Goal: Transaction & Acquisition: Purchase product/service

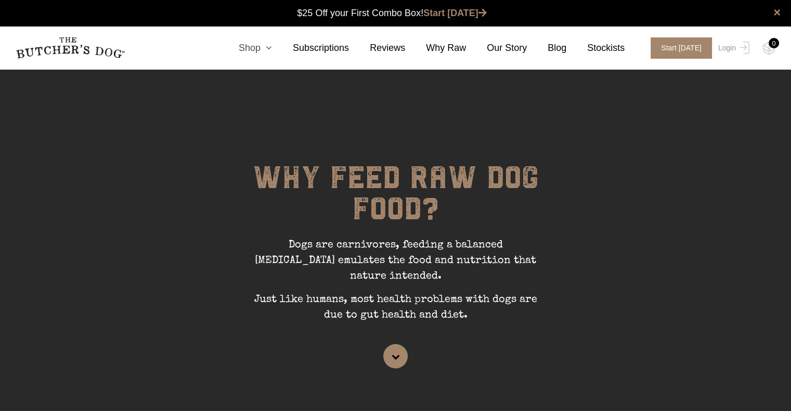
click at [272, 47] on icon at bounding box center [266, 47] width 11 height 9
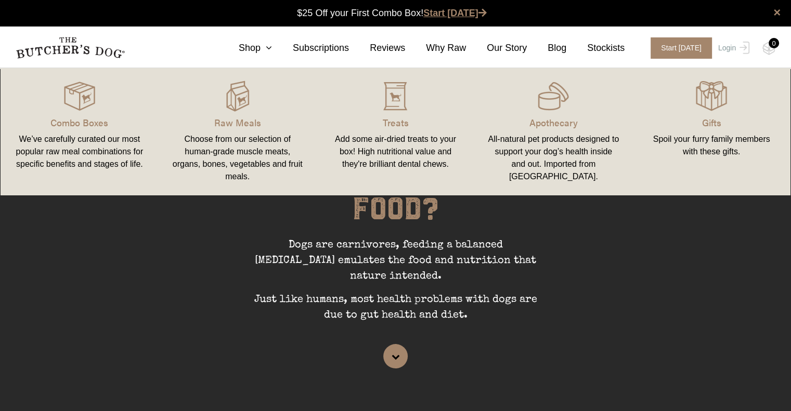
click at [455, 11] on link "Start [DATE]" at bounding box center [454, 13] width 63 height 10
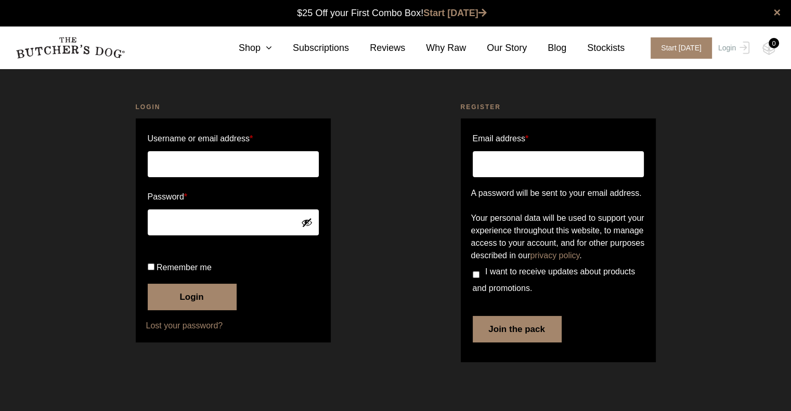
scroll to position [4, 0]
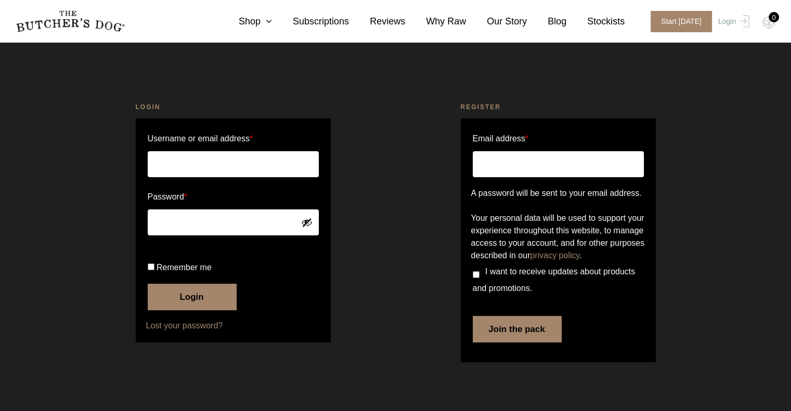
click at [507, 153] on input "Email address *" at bounding box center [558, 164] width 171 height 26
type input "ljirwin23@gmail.com"
click at [507, 162] on input "ljirwin23@gmail.com" at bounding box center [558, 164] width 171 height 26
click at [522, 342] on button "Join the pack" at bounding box center [517, 329] width 88 height 26
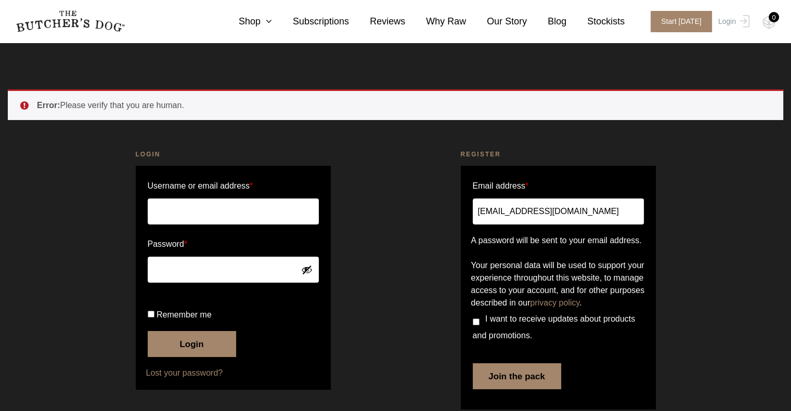
scroll to position [51, 0]
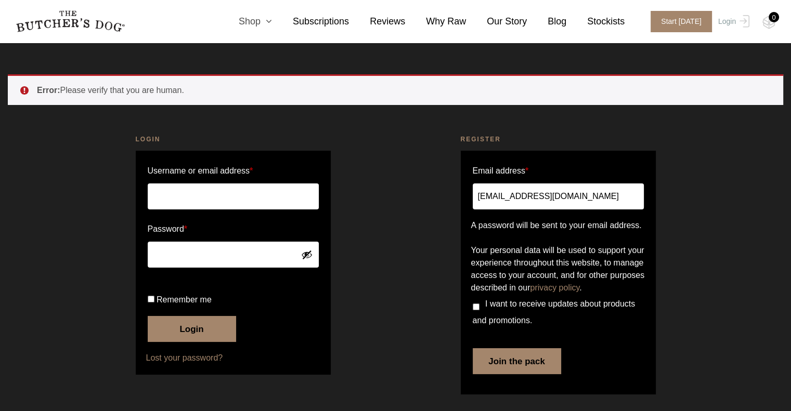
click at [272, 19] on icon at bounding box center [266, 21] width 11 height 9
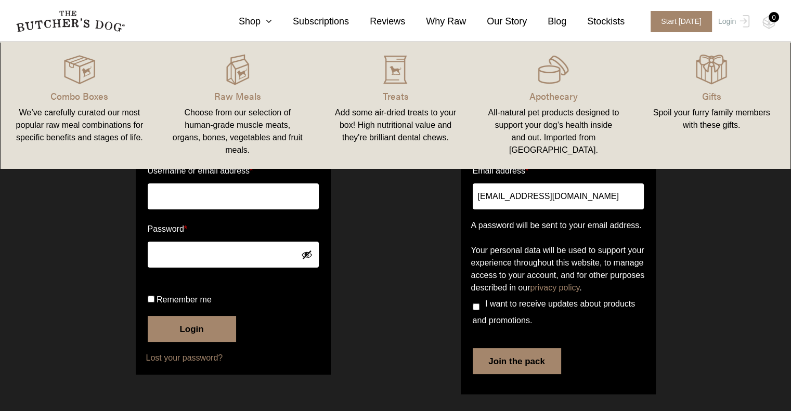
click at [398, 253] on div "Register Email address * ljirwin23@gmail.com A password will be sent to your em…" at bounding box center [558, 267] width 325 height 290
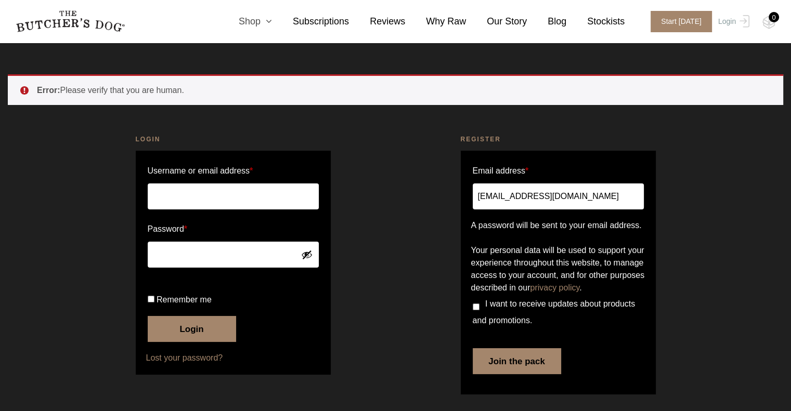
click at [272, 24] on icon at bounding box center [266, 21] width 11 height 9
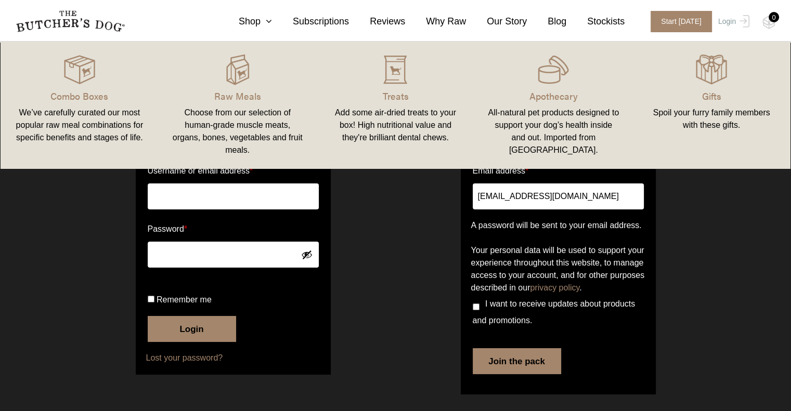
click at [76, 85] on link "Combo Boxes We’ve carefully curated our most popular raw meal combinations for …" at bounding box center [80, 105] width 158 height 107
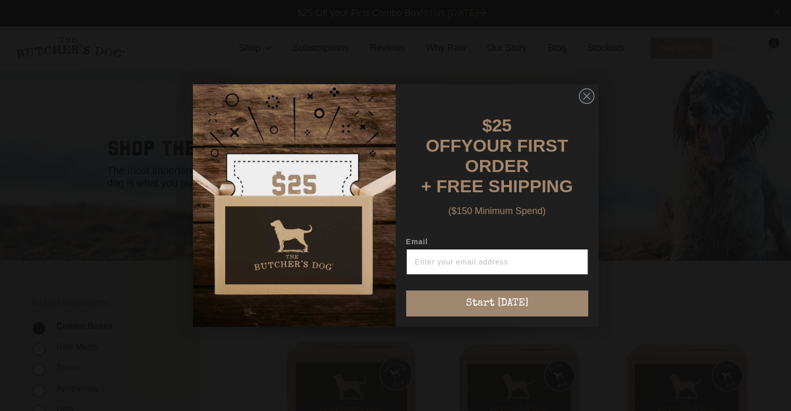
click at [530, 254] on input "Email" at bounding box center [497, 262] width 182 height 26
type input "ljirwin23@gmail.com"
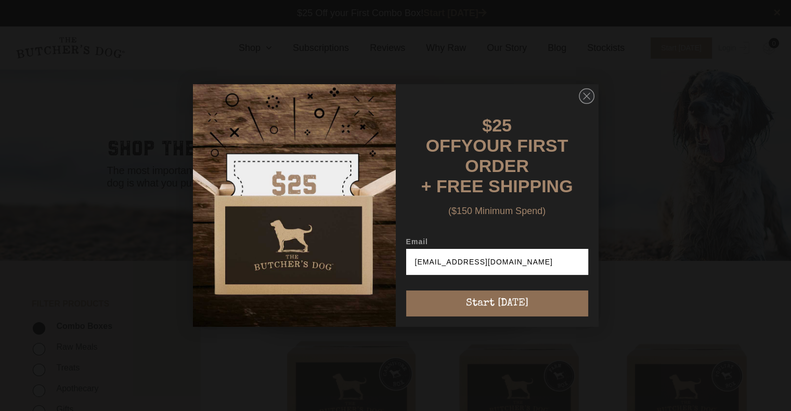
click at [532, 305] on button "Start [DATE]" at bounding box center [497, 304] width 182 height 26
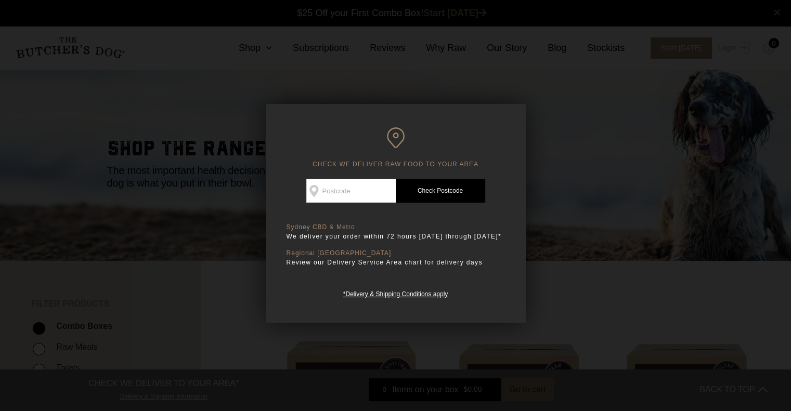
click at [376, 185] on input "Check Availability At" at bounding box center [350, 191] width 89 height 24
type input "2204"
click at [440, 194] on link "Check Postcode" at bounding box center [440, 191] width 89 height 24
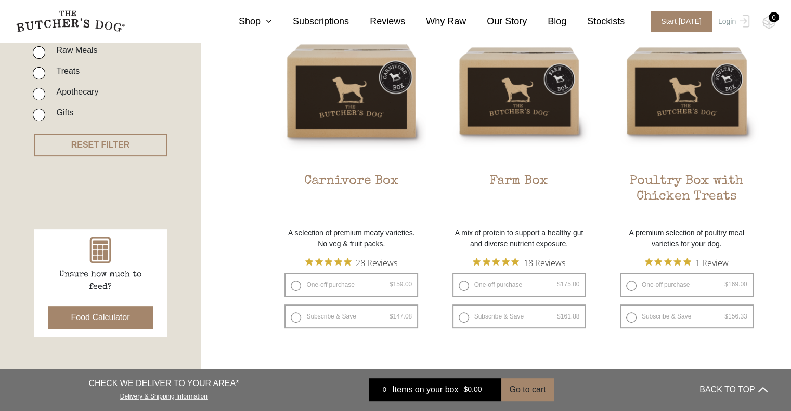
scroll to position [297, 0]
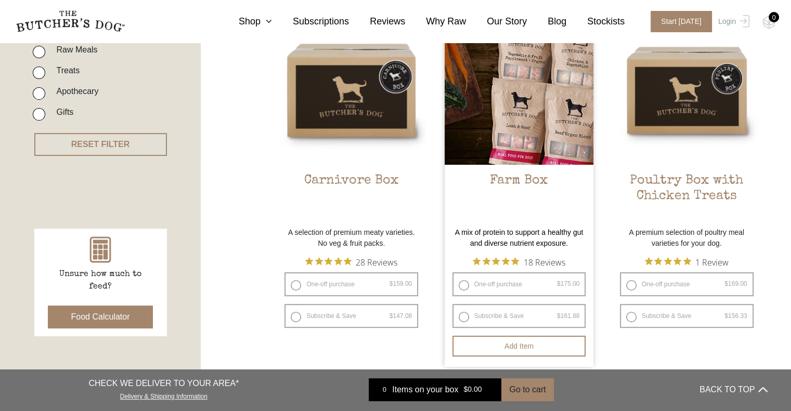
click at [462, 281] on label "One-off purchase $ 175.00 — or subscribe and save 7.5%" at bounding box center [519, 284] width 134 height 24
radio input "true"
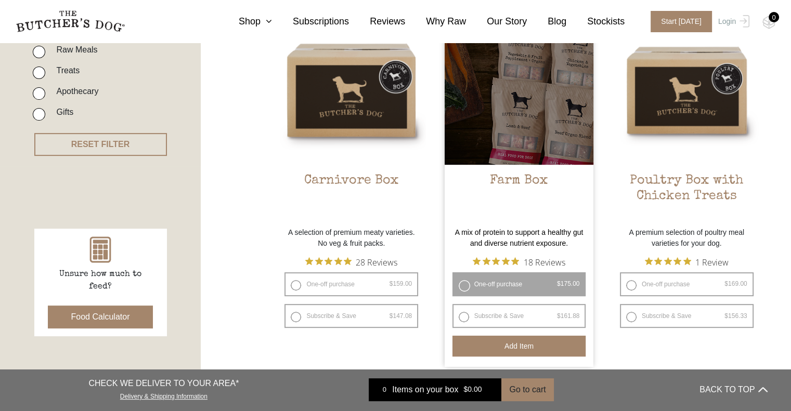
click at [503, 349] on button "Add item" at bounding box center [519, 346] width 134 height 21
click at [517, 101] on div at bounding box center [519, 90] width 149 height 149
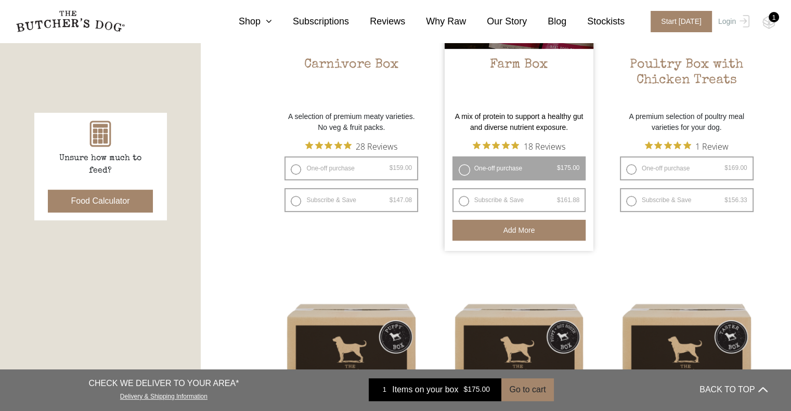
scroll to position [417, 0]
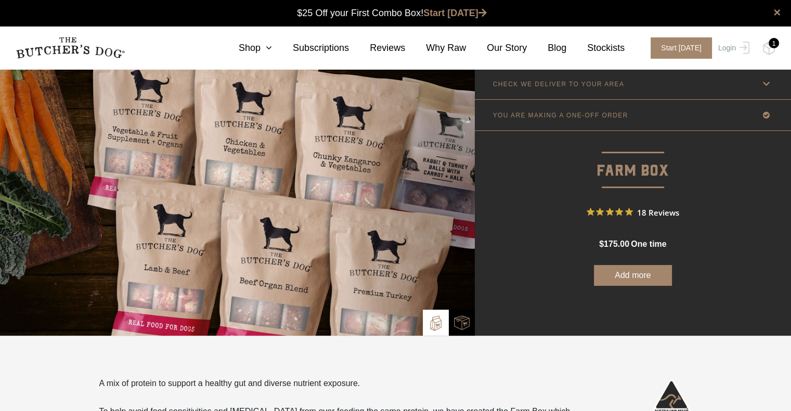
scroll to position [1, 0]
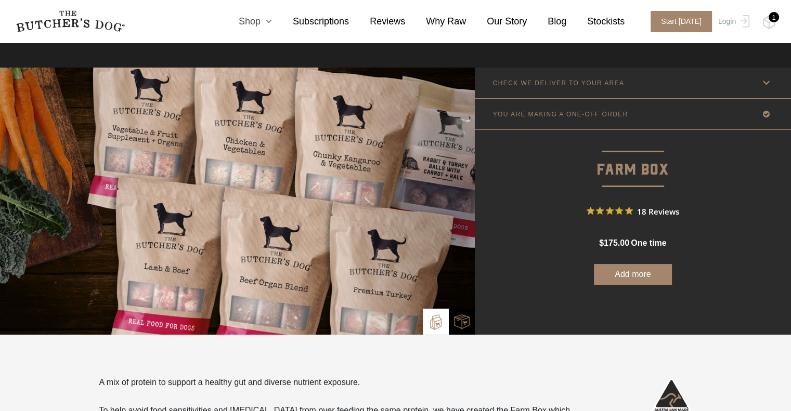
click at [272, 21] on icon at bounding box center [266, 21] width 11 height 9
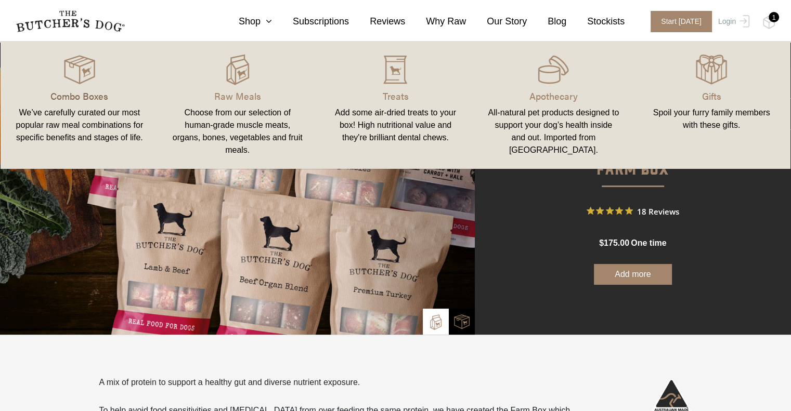
click at [61, 101] on p "Combo Boxes" at bounding box center [79, 96] width 133 height 14
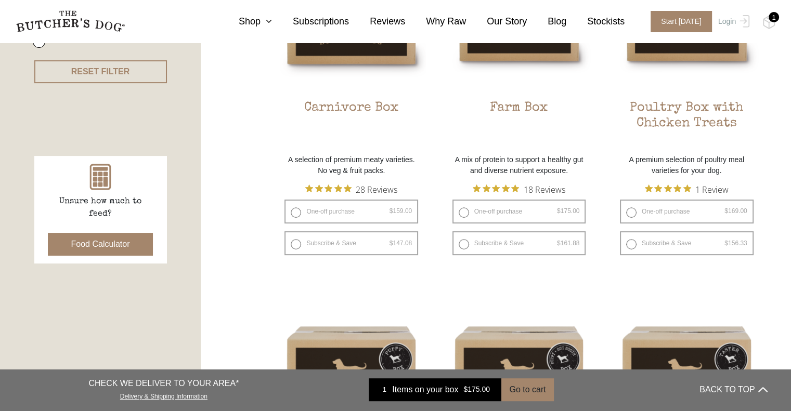
scroll to position [370, 0]
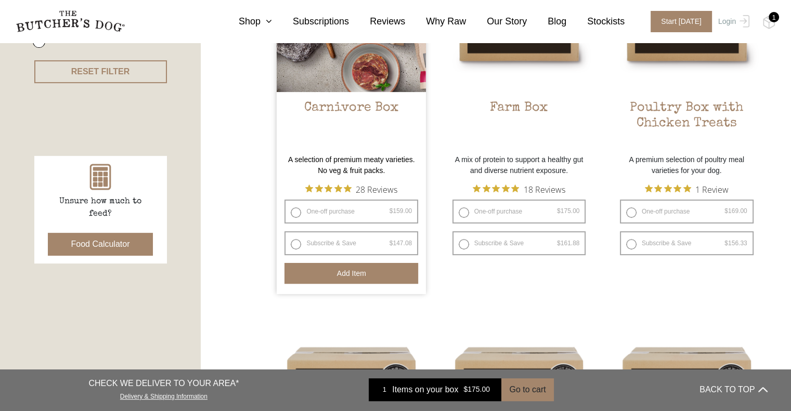
click at [341, 278] on button "Add item" at bounding box center [351, 273] width 134 height 21
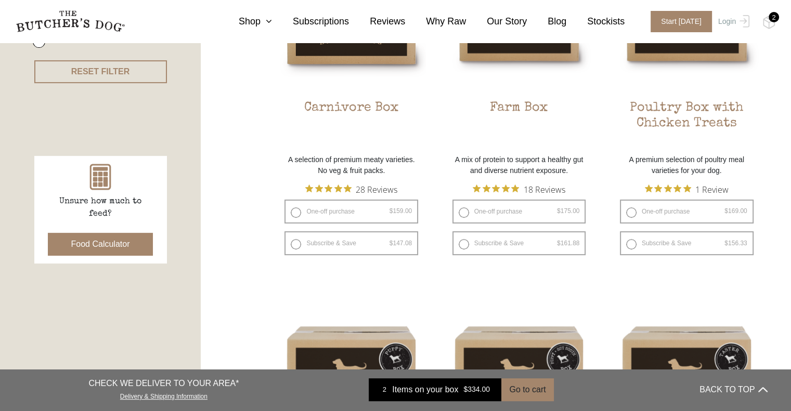
click at [774, 22] on div "2" at bounding box center [774, 17] width 10 height 10
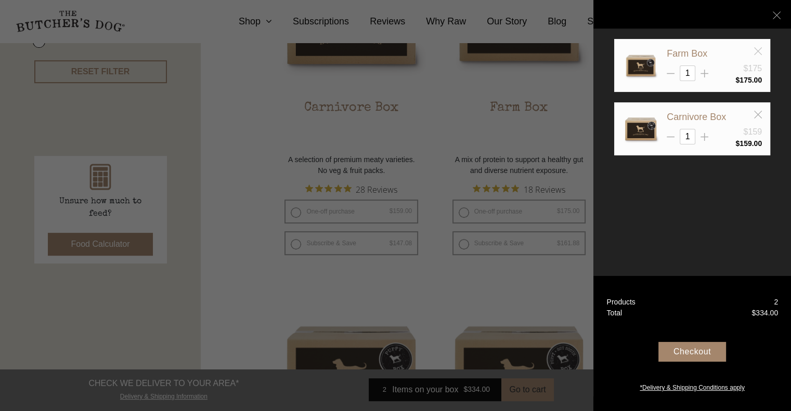
click at [759, 50] on icon at bounding box center [758, 51] width 8 height 8
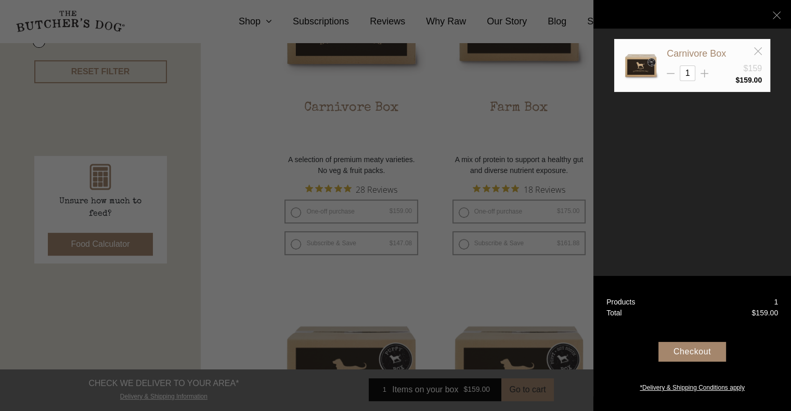
click at [694, 352] on div "Checkout" at bounding box center [692, 352] width 68 height 20
